Goal: Information Seeking & Learning: Learn about a topic

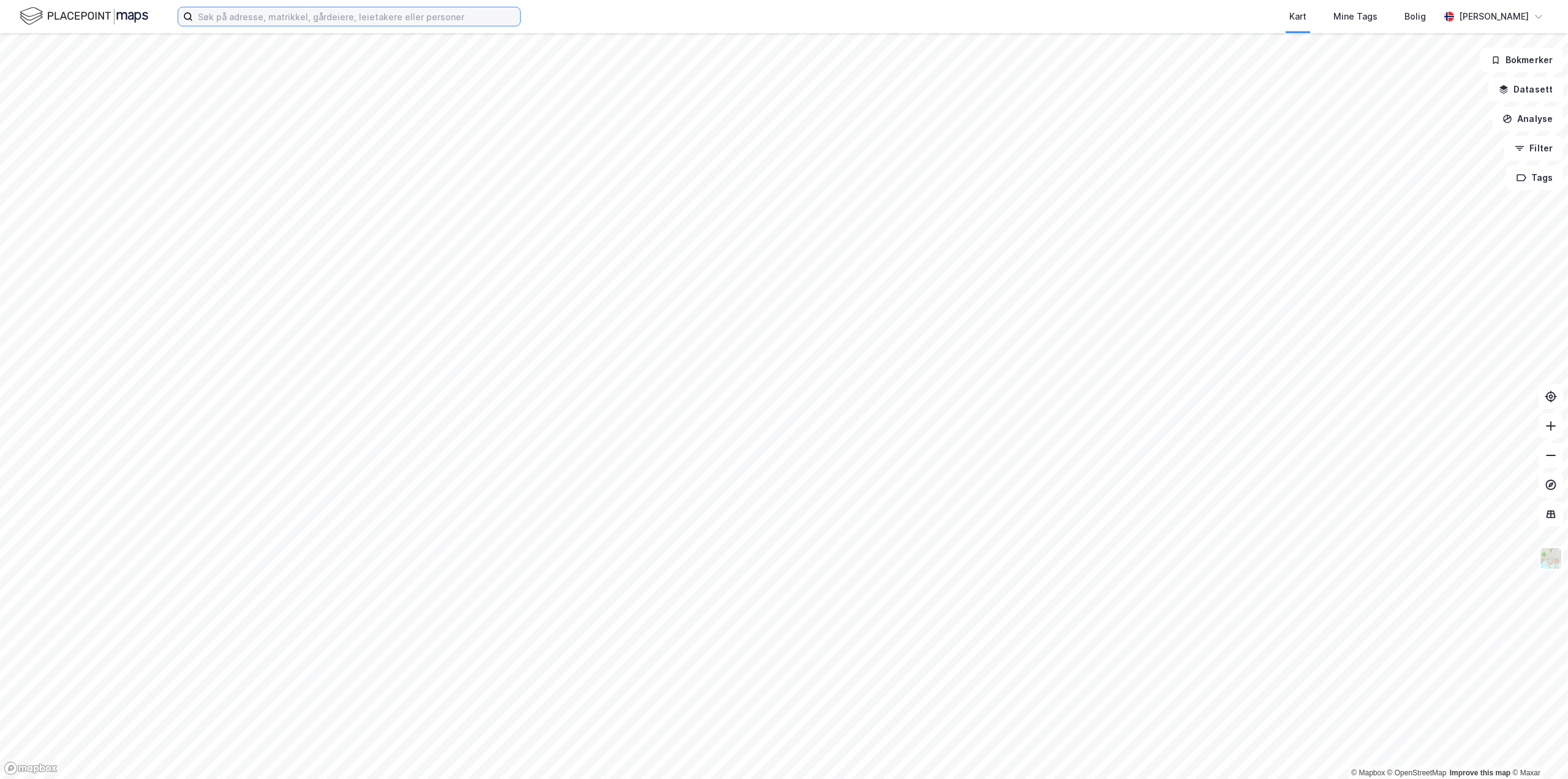
click at [401, 12] on input at bounding box center [357, 16] width 327 height 18
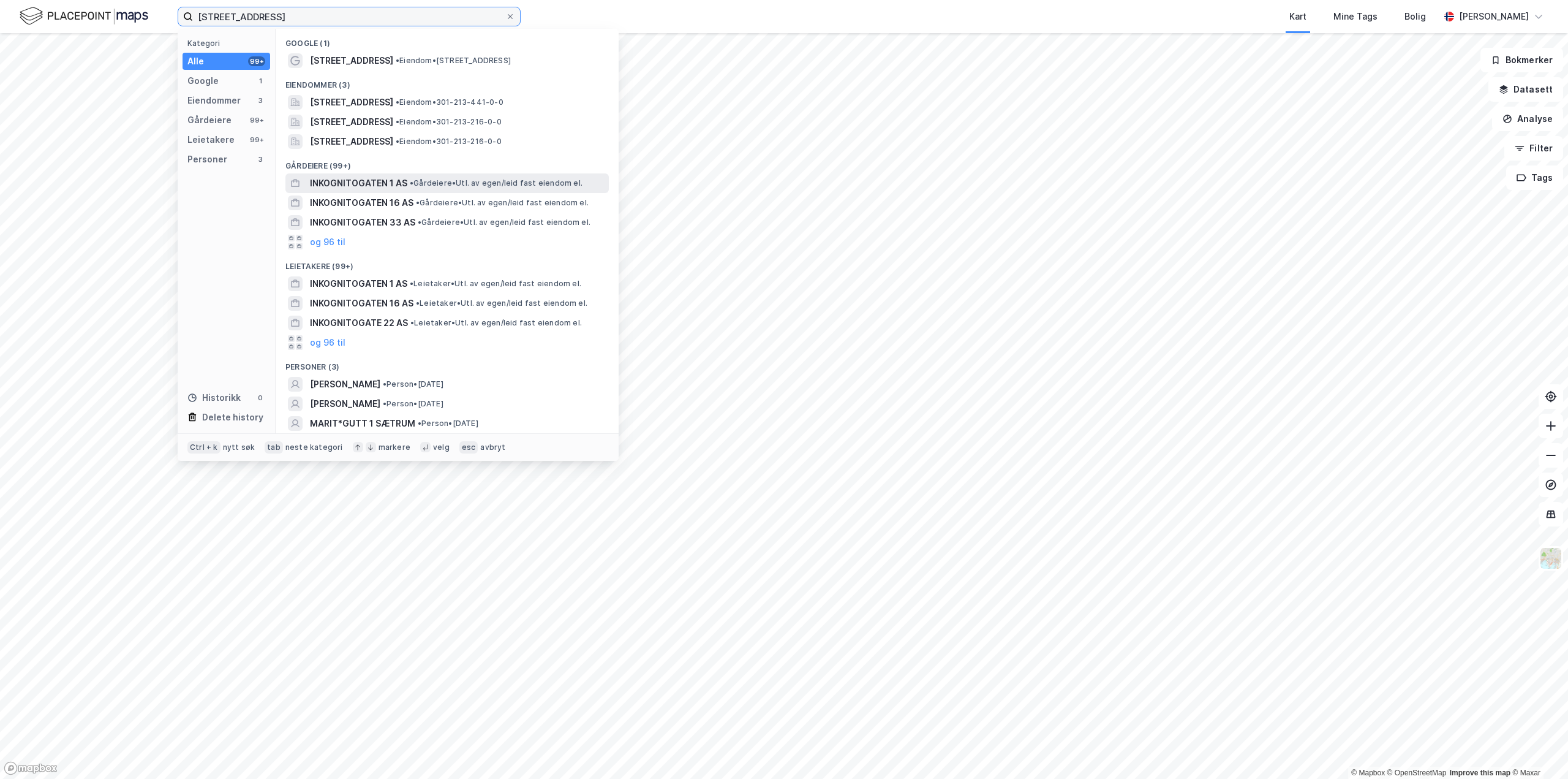
type input "[STREET_ADDRESS]"
click at [375, 184] on span "INKOGNITOGATEN 1 AS" at bounding box center [358, 183] width 97 height 15
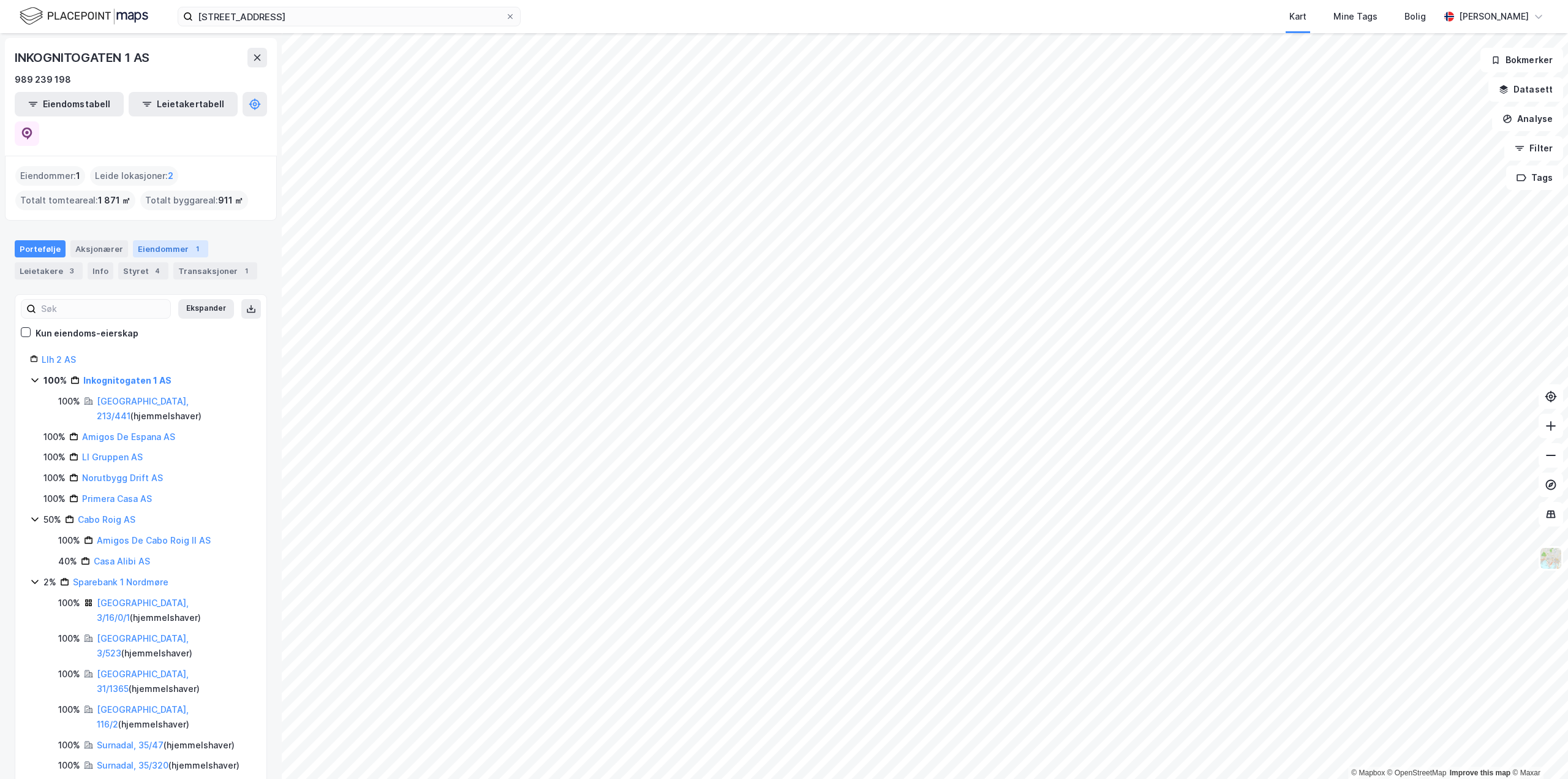
click at [150, 240] on div "Eiendommer 1" at bounding box center [170, 248] width 76 height 17
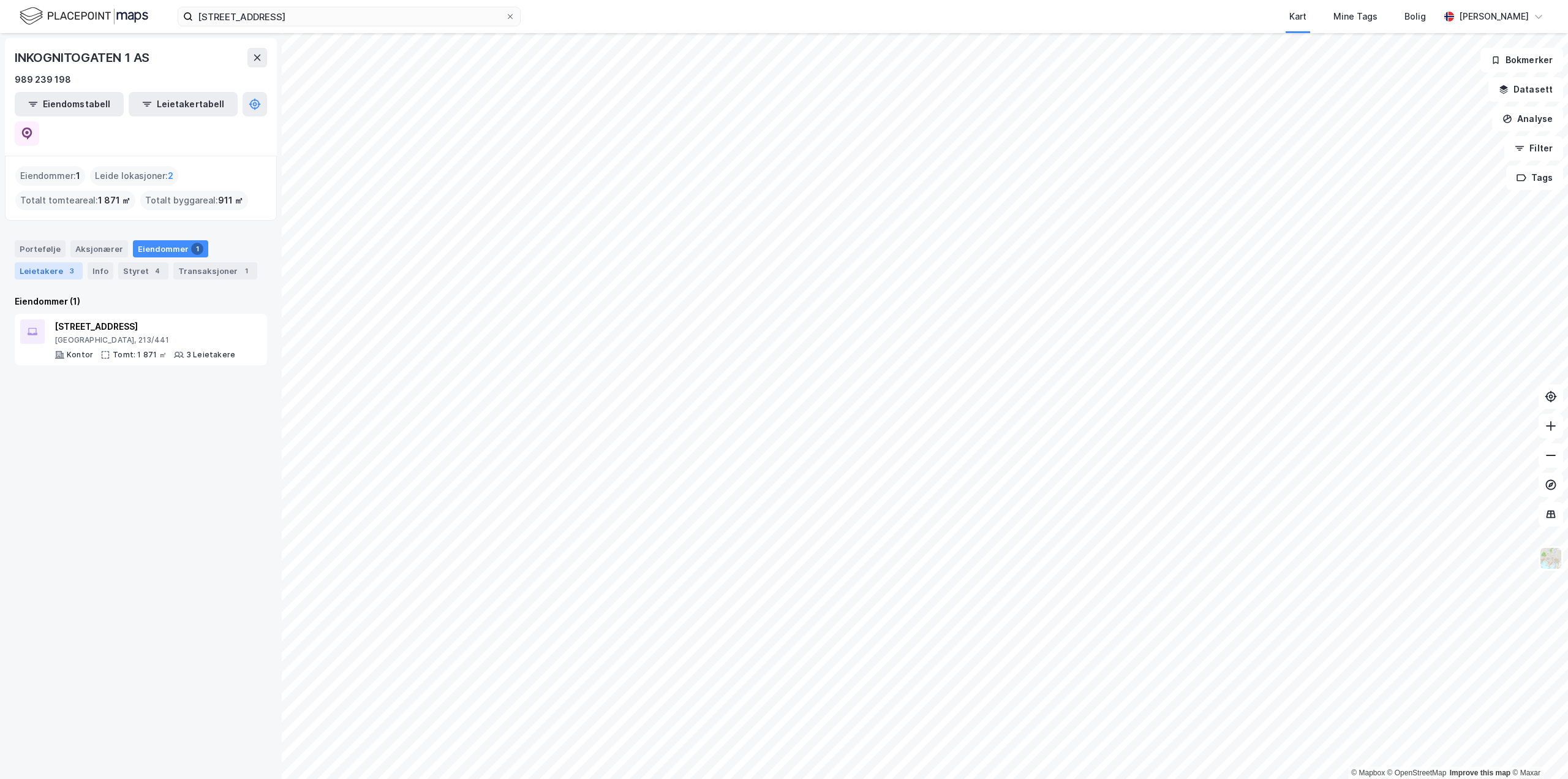
click at [47, 262] on div "Leietakere 3" at bounding box center [49, 270] width 68 height 17
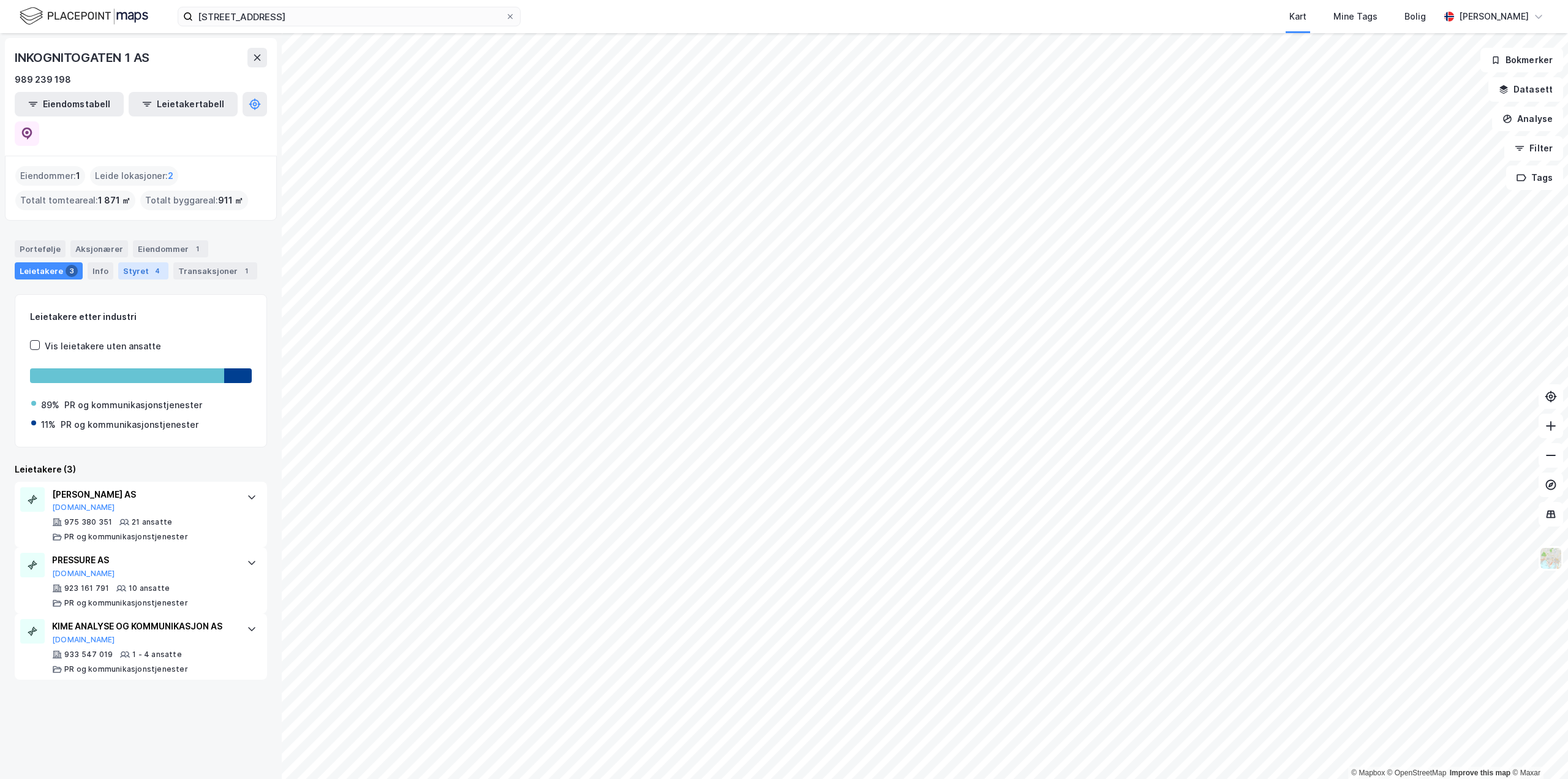
click at [134, 262] on div "Styret 4" at bounding box center [143, 270] width 50 height 17
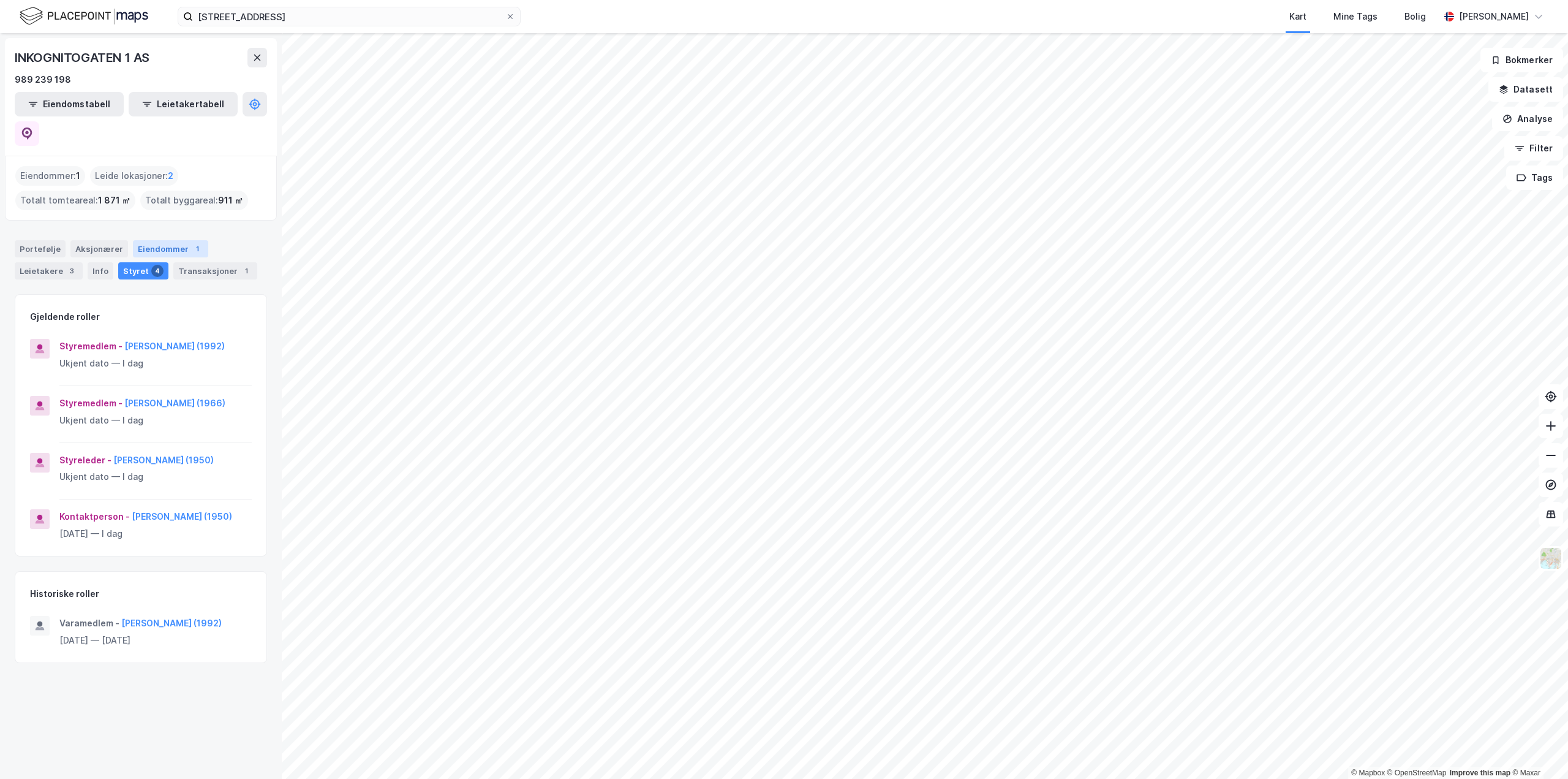
click at [155, 240] on div "Eiendommer 1" at bounding box center [170, 248] width 76 height 17
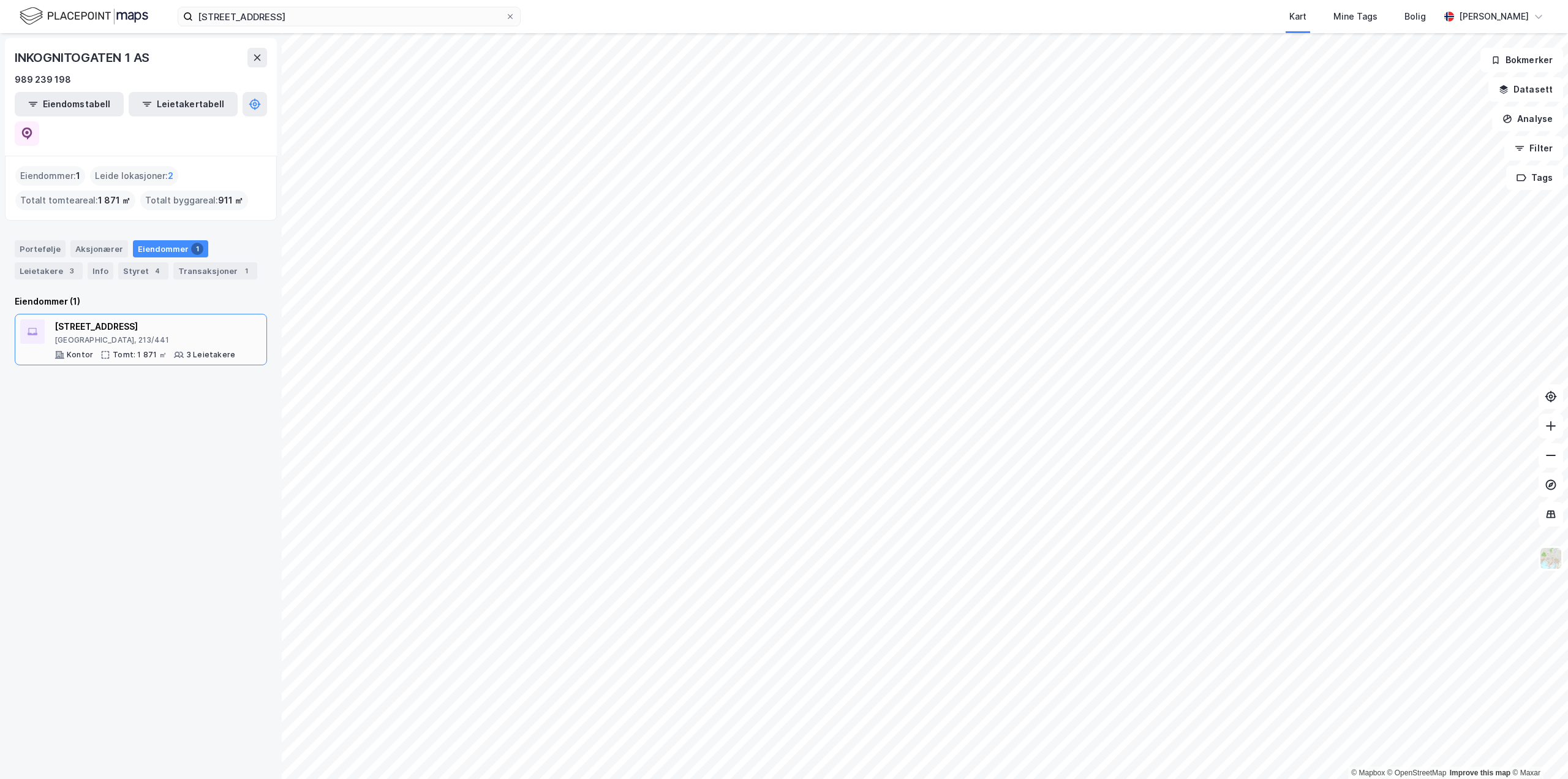
click at [77, 319] on div "[STREET_ADDRESS]" at bounding box center [144, 327] width 180 height 15
